Goal: Transaction & Acquisition: Purchase product/service

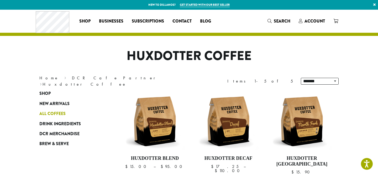
click at [62, 115] on span "All Coffees" at bounding box center [52, 114] width 26 height 7
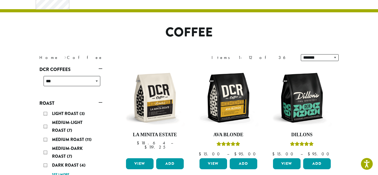
scroll to position [80, 0]
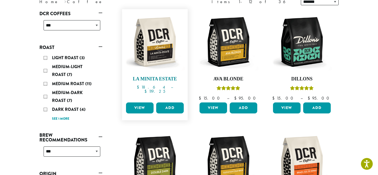
click at [162, 61] on img at bounding box center [155, 42] width 60 height 60
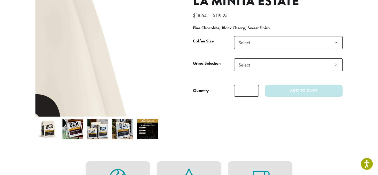
scroll to position [74, 0]
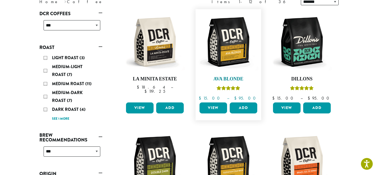
click at [242, 69] on img at bounding box center [228, 42] width 60 height 60
click at [311, 47] on img at bounding box center [302, 42] width 60 height 60
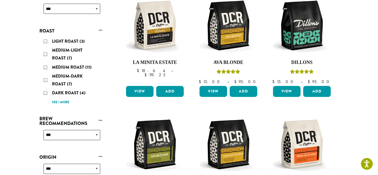
scroll to position [94, 0]
